Goal: Transaction & Acquisition: Purchase product/service

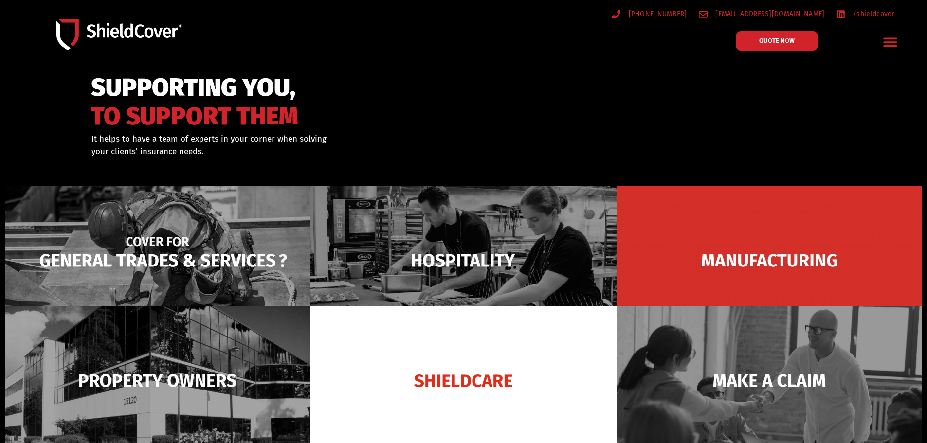
click at [200, 255] on img at bounding box center [158, 260] width 306 height 148
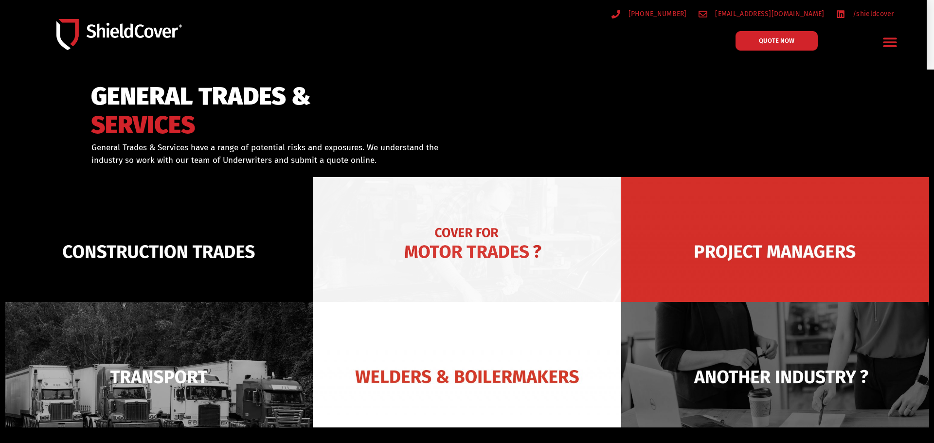
click at [512, 264] on img at bounding box center [467, 251] width 308 height 149
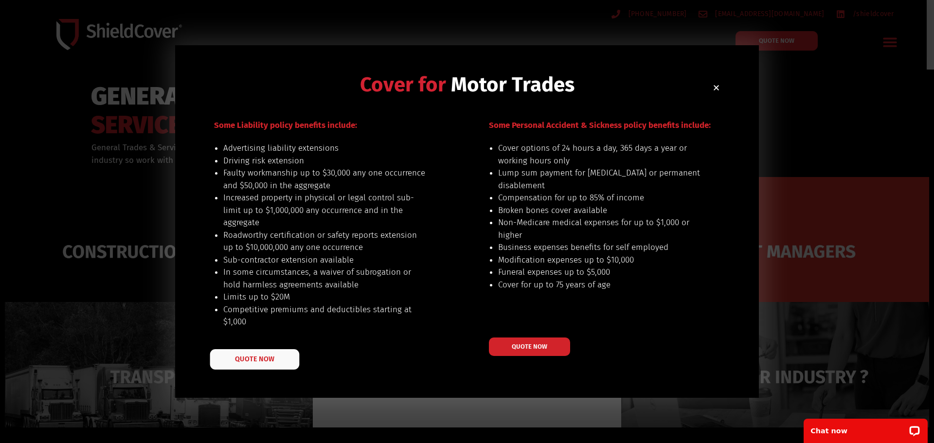
click at [272, 358] on span "QUOTE NOW" at bounding box center [254, 359] width 39 height 7
